Goal: Transaction & Acquisition: Download file/media

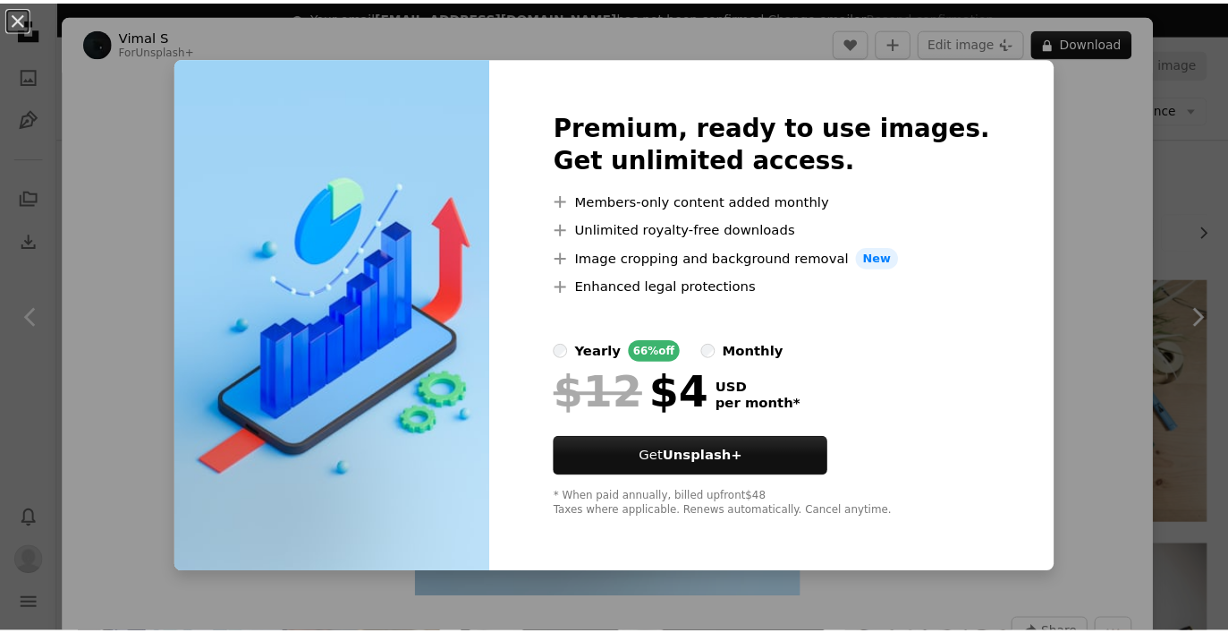
scroll to position [1680, 0]
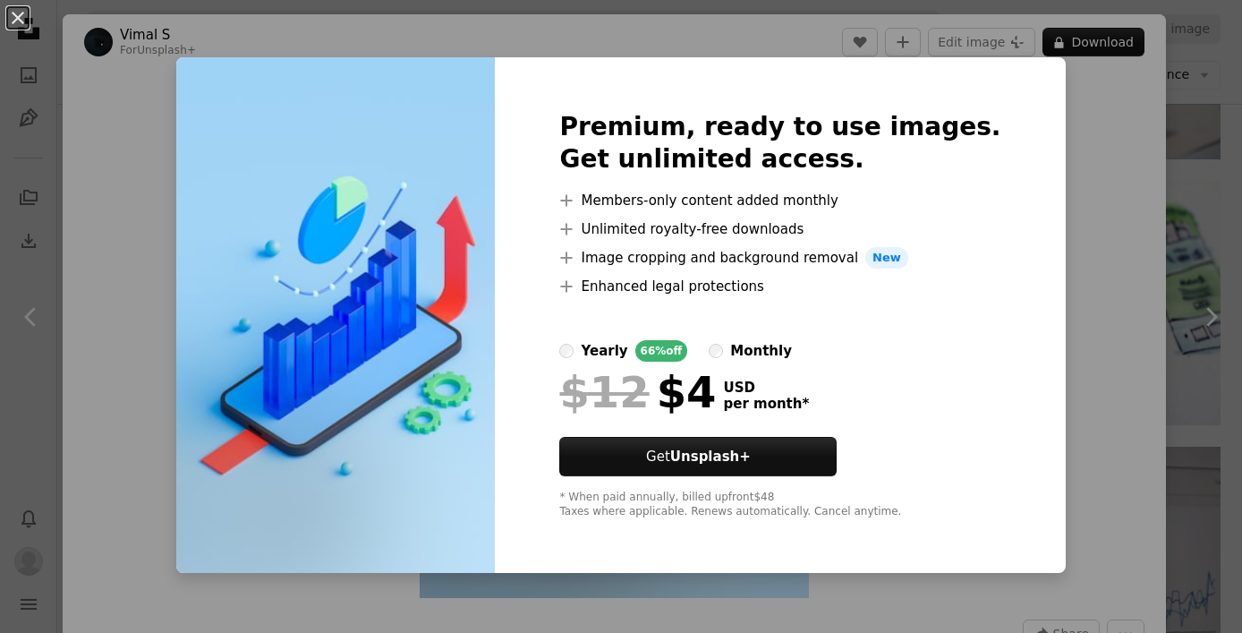
click at [1072, 190] on div "An X shape Premium, ready to use images. Get unlimited access. A plus sign Memb…" at bounding box center [621, 316] width 1242 height 633
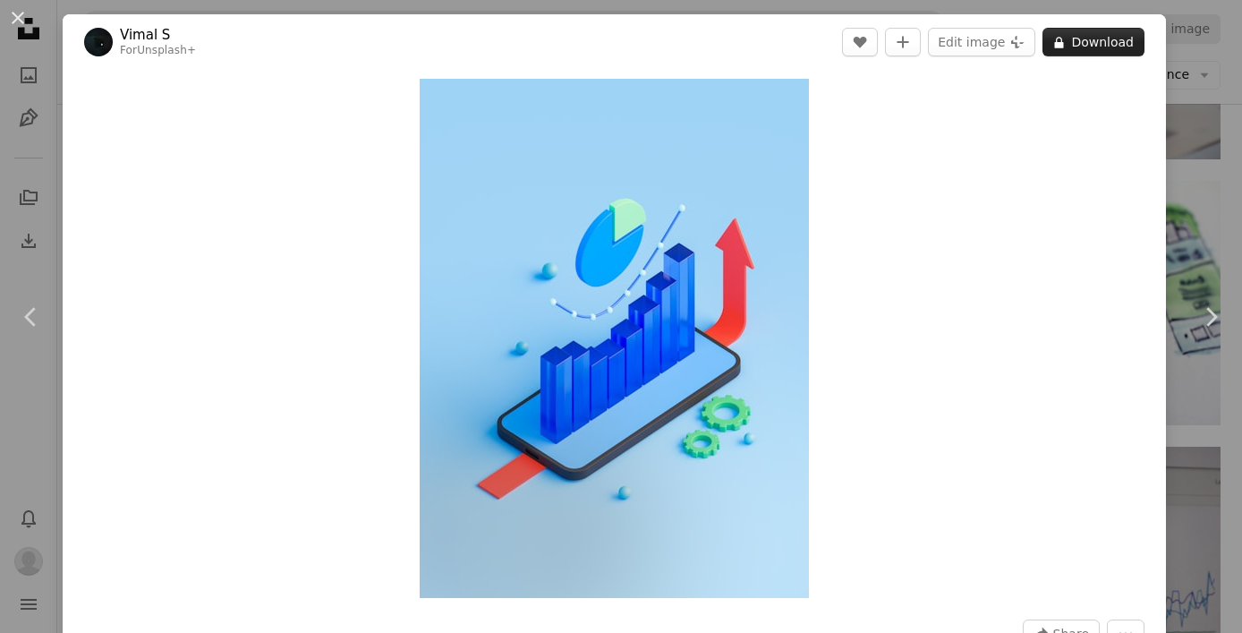
click at [1077, 48] on button "A lock Download" at bounding box center [1093, 42] width 102 height 29
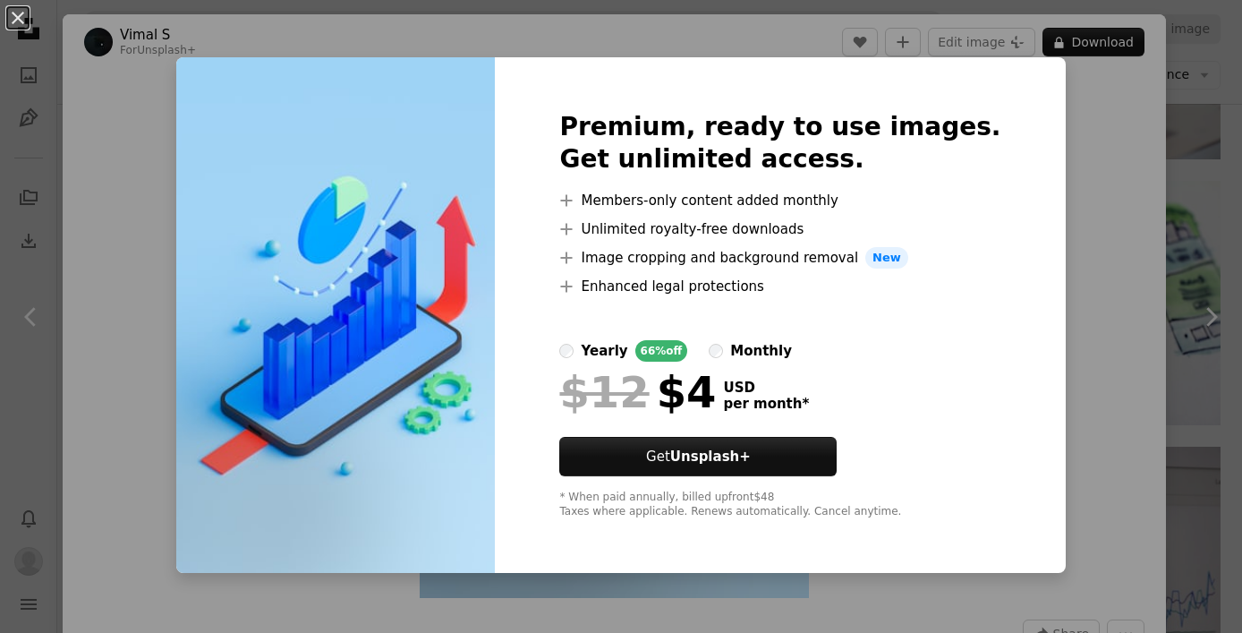
click at [1120, 143] on div "An X shape Premium, ready to use images. Get unlimited access. A plus sign Memb…" at bounding box center [621, 316] width 1242 height 633
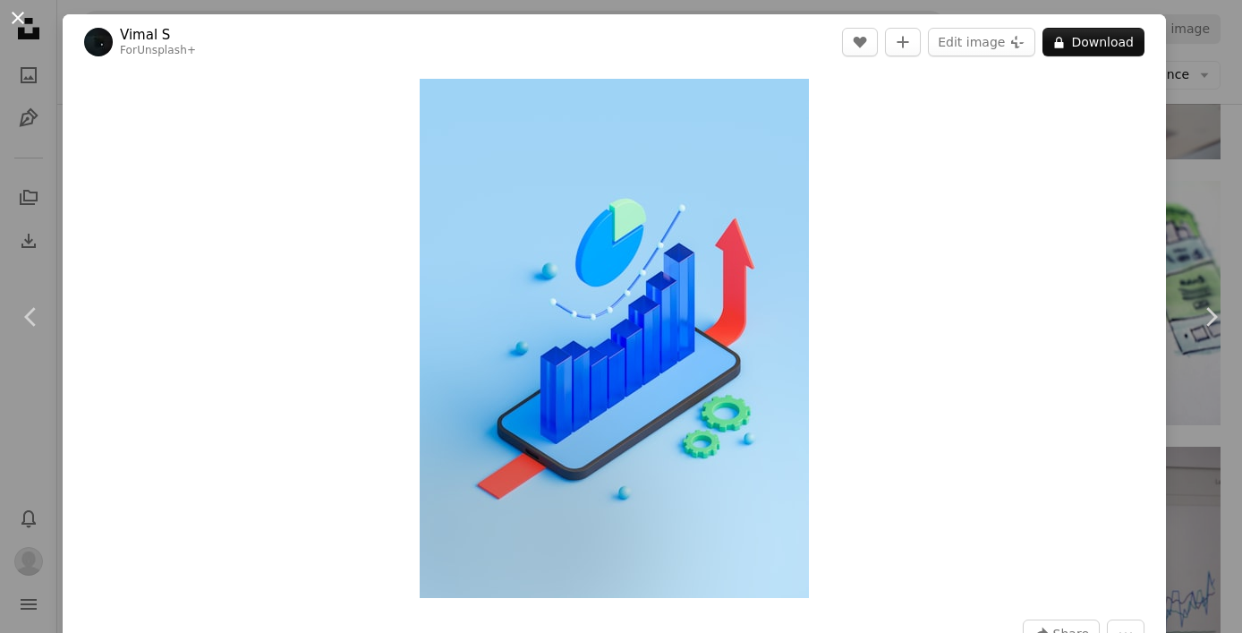
click at [22, 13] on button "An X shape" at bounding box center [17, 17] width 21 height 21
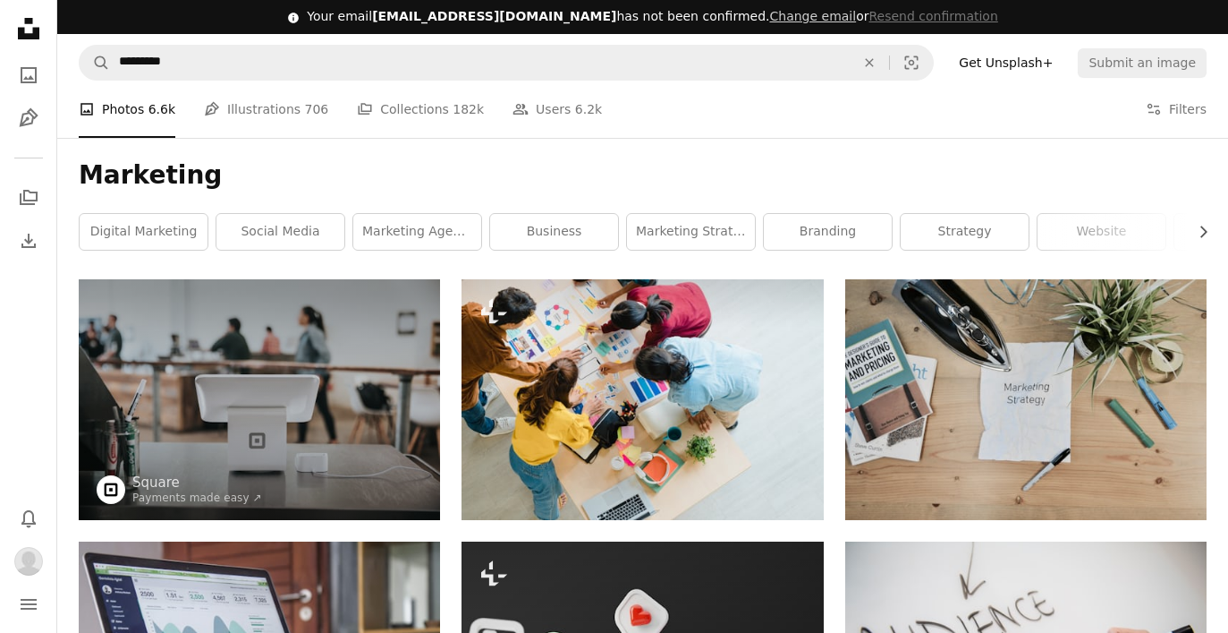
click at [0, 0] on icon "Arrow down" at bounding box center [0, 0] width 0 height 0
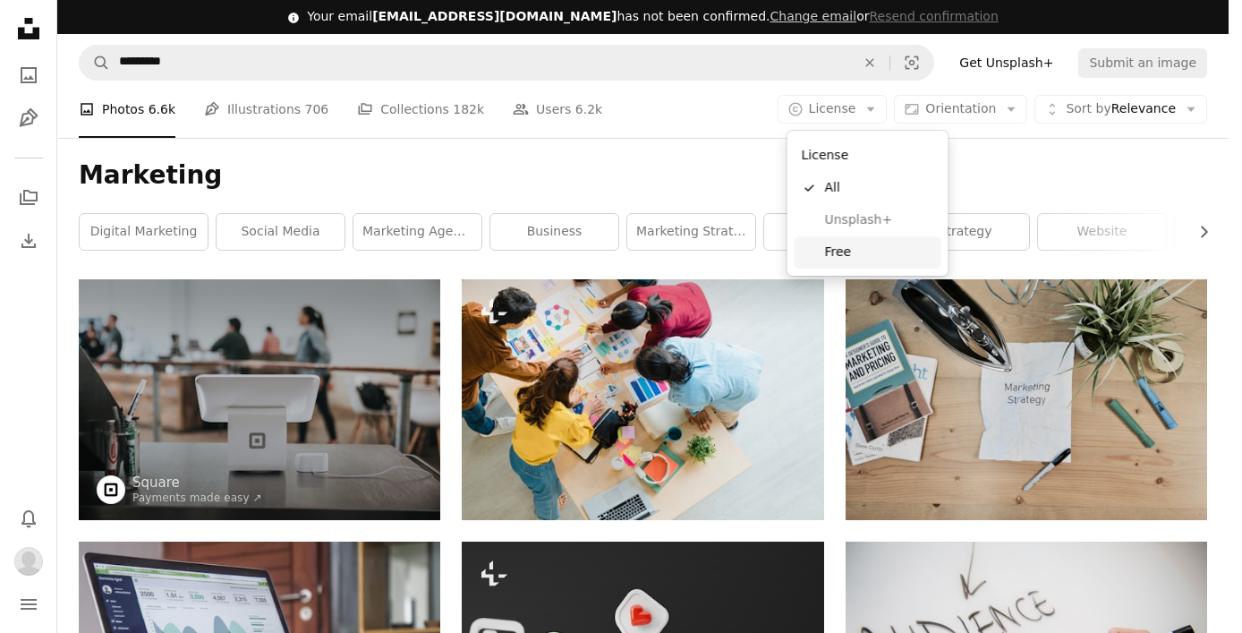
click at [878, 251] on span "Free" at bounding box center [879, 252] width 109 height 18
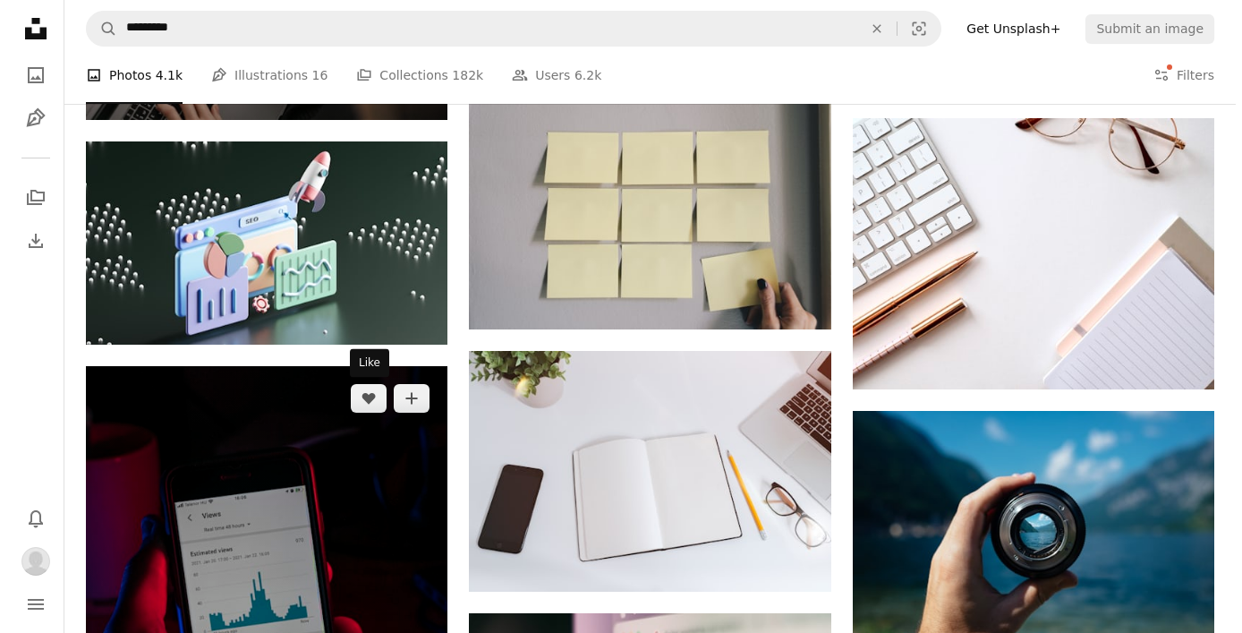
scroll to position [11554, 0]
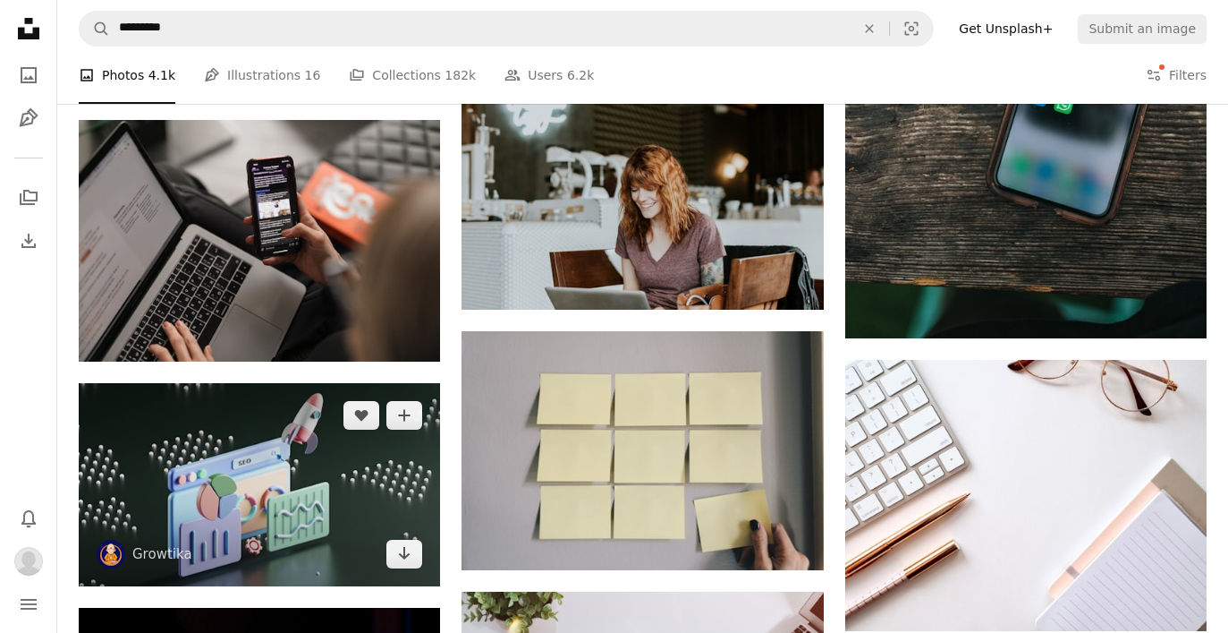
click at [323, 458] on img at bounding box center [259, 484] width 361 height 203
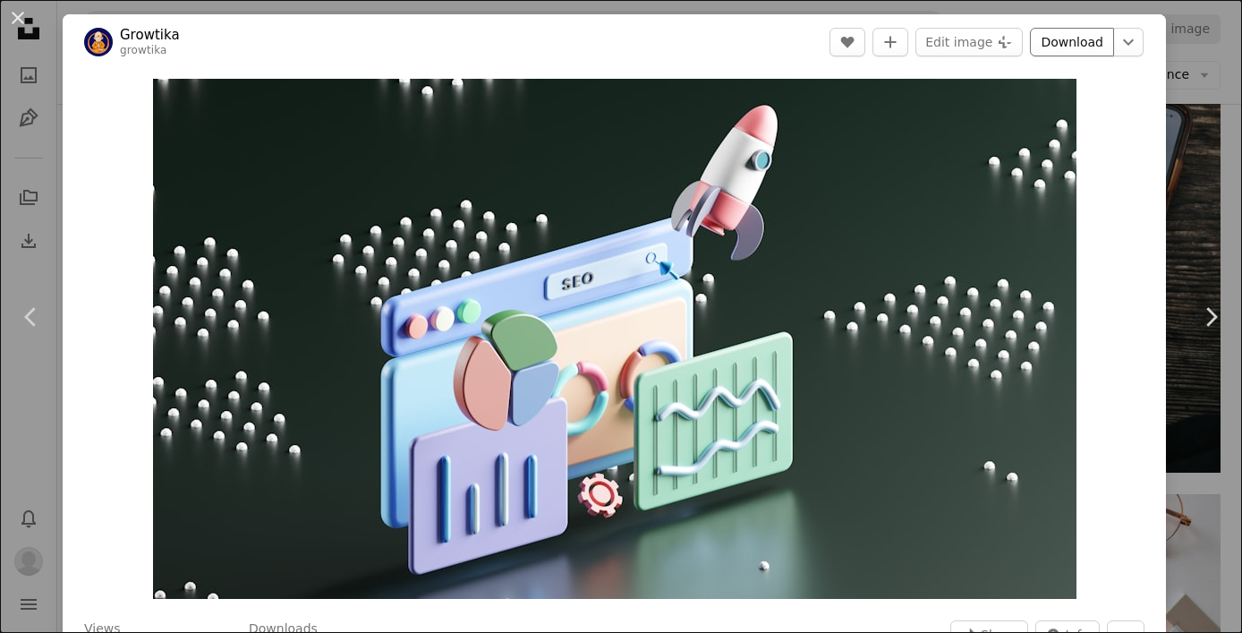
click at [1030, 38] on link "Download" at bounding box center [1072, 42] width 84 height 29
